Goal: Task Accomplishment & Management: Use online tool/utility

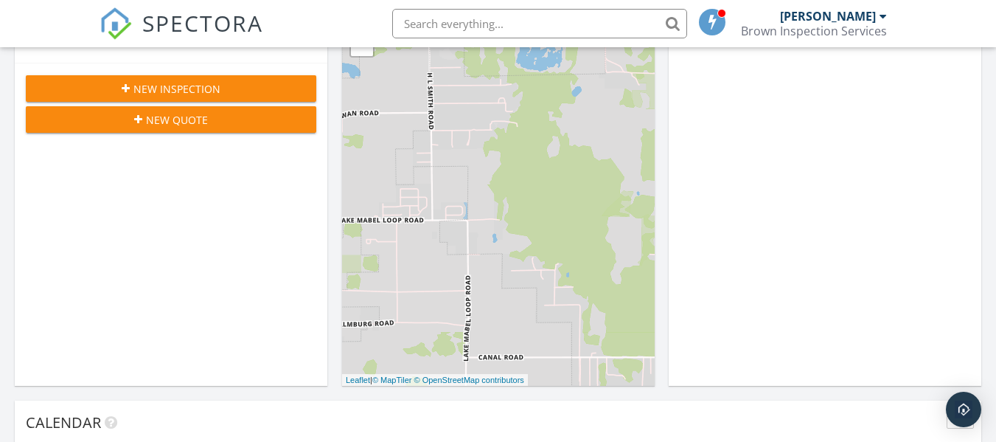
scroll to position [664, 0]
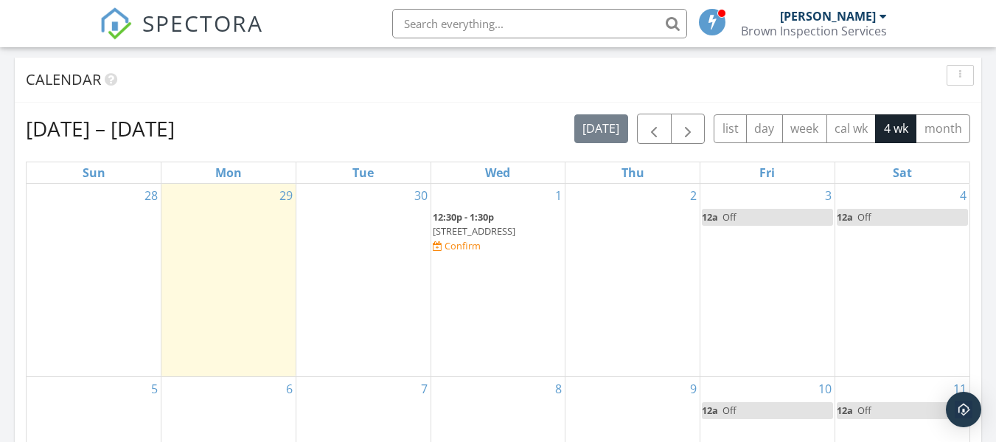
scroll to position [737, 0]
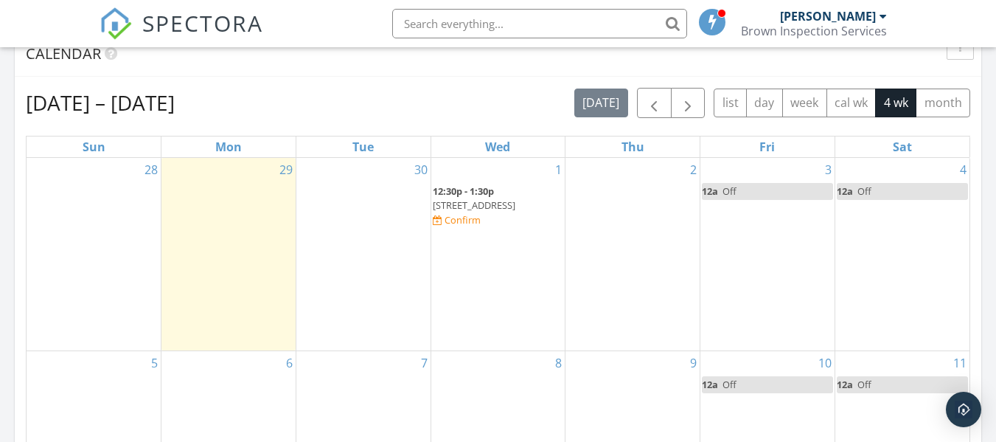
click at [481, 218] on div "Confirm" at bounding box center [463, 220] width 36 height 12
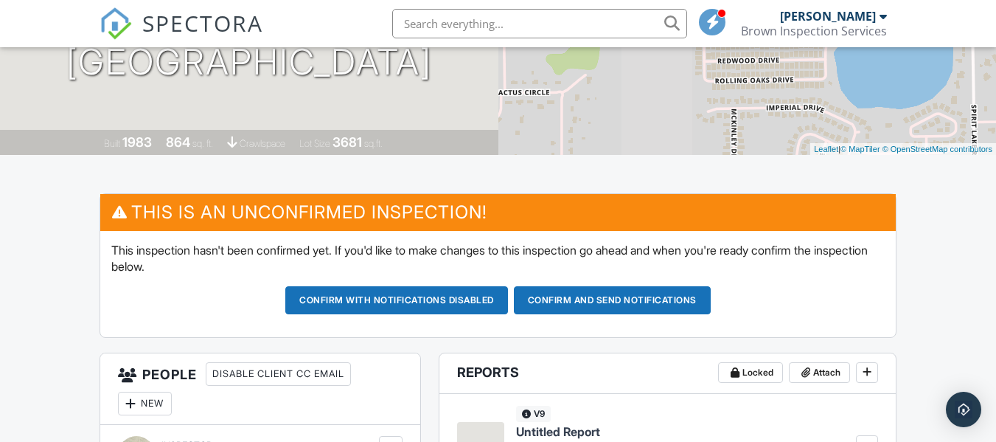
scroll to position [369, 0]
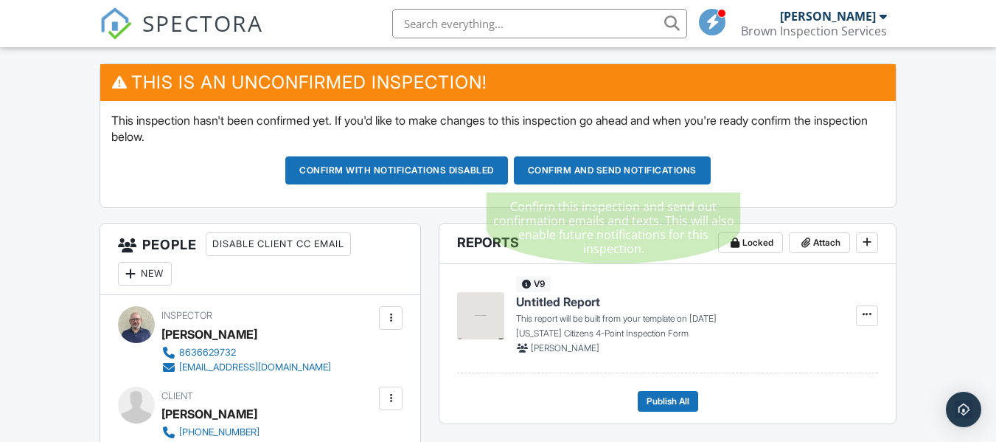
click at [634, 167] on button "Confirm and send notifications" at bounding box center [612, 170] width 197 height 28
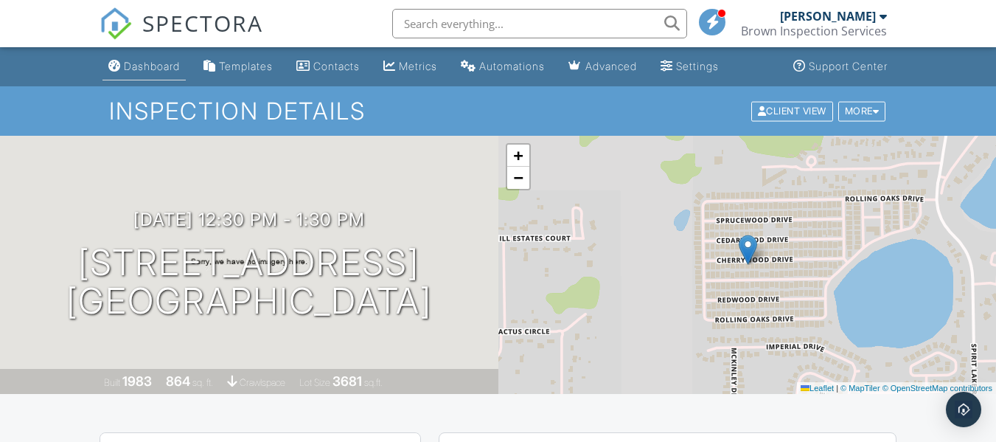
click at [152, 64] on div "Dashboard" at bounding box center [152, 66] width 56 height 13
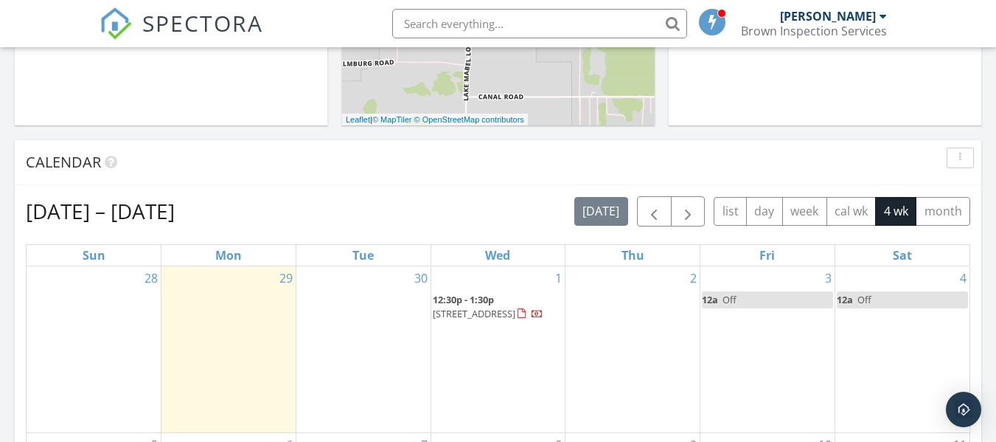
scroll to position [664, 0]
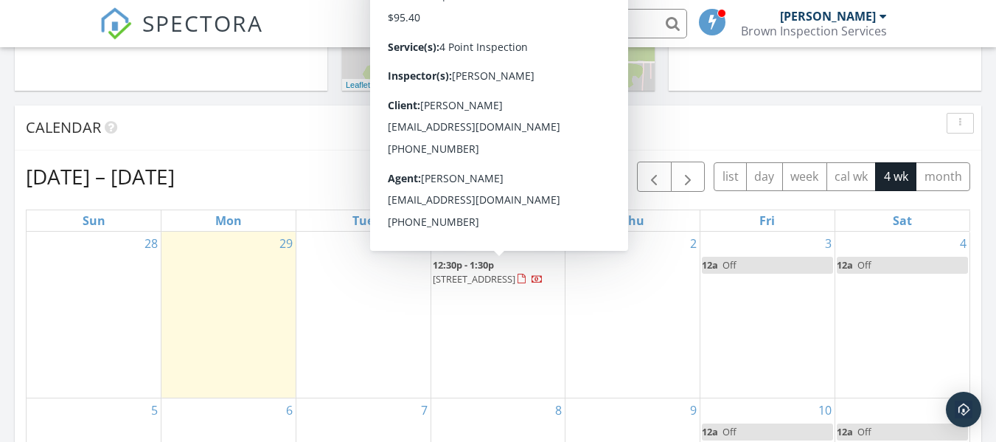
click at [512, 276] on span "[STREET_ADDRESS]" at bounding box center [474, 278] width 83 height 13
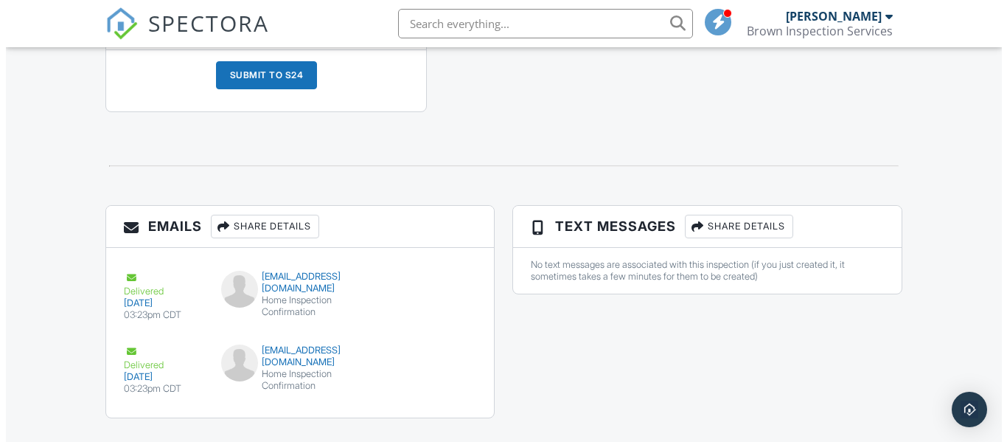
scroll to position [1657, 0]
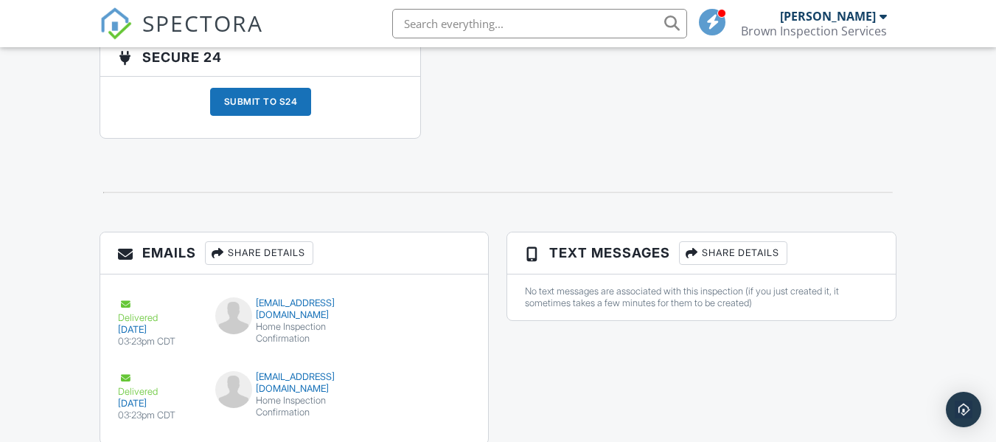
click at [739, 249] on div "Share Details" at bounding box center [733, 253] width 108 height 24
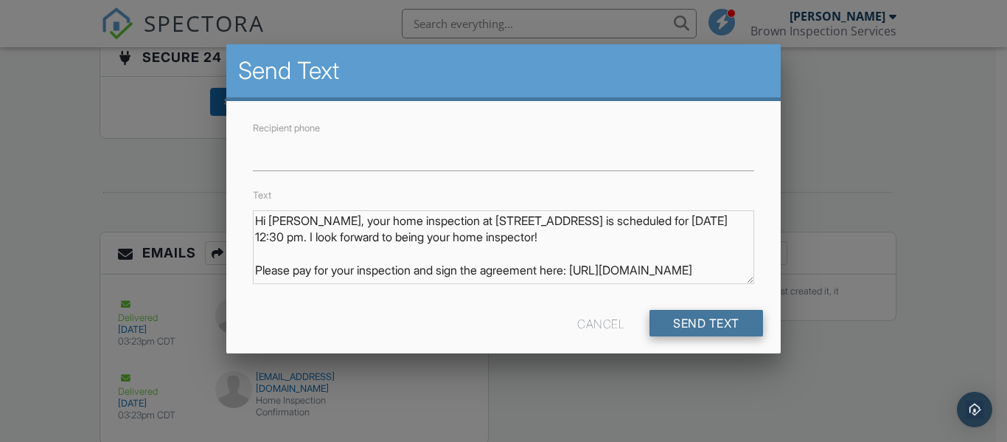
click at [715, 319] on input "Send Text" at bounding box center [707, 323] width 114 height 27
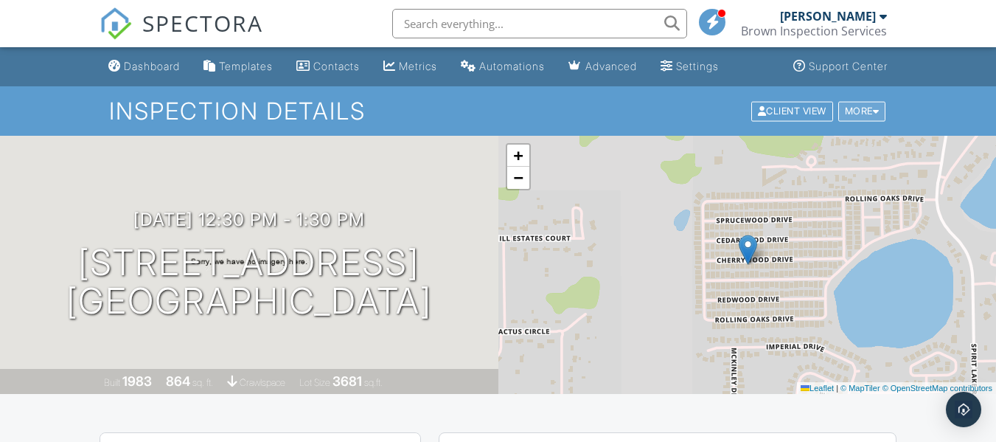
click at [877, 109] on div at bounding box center [876, 111] width 7 height 10
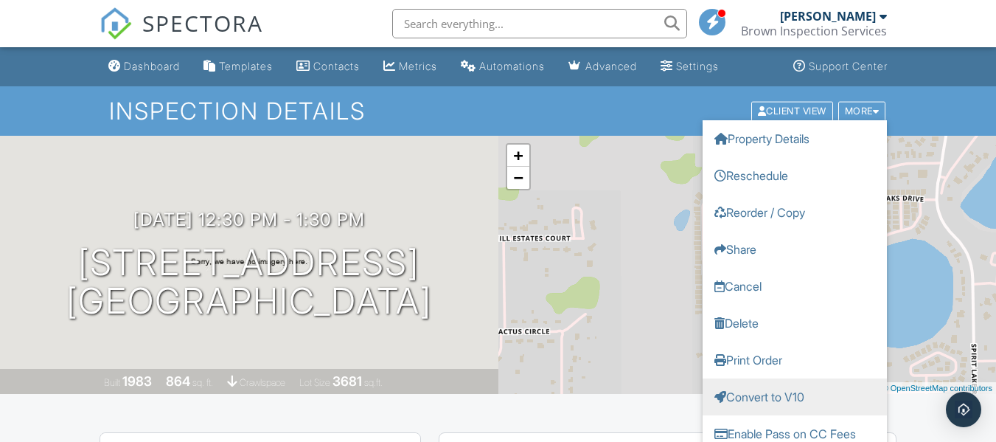
click at [746, 397] on link "Convert to V10" at bounding box center [795, 395] width 184 height 37
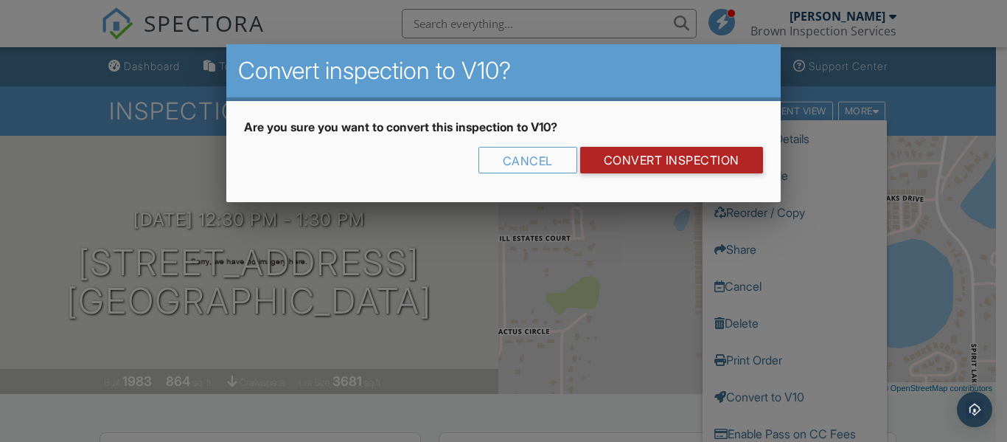
click at [698, 161] on link "CONVERT INSPECTION" at bounding box center [671, 160] width 183 height 27
